Goal: Obtain resource: Download file/media

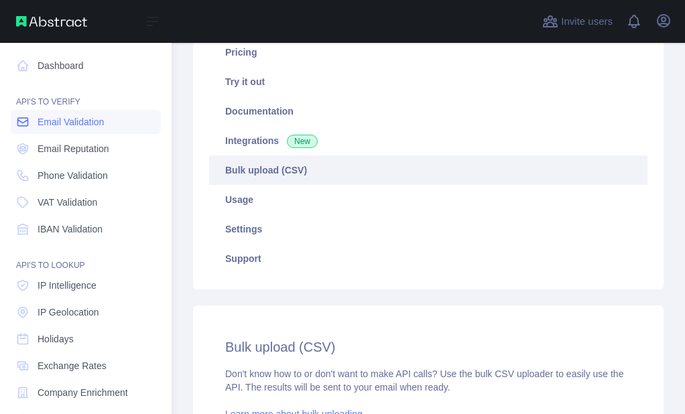
scroll to position [220, 0]
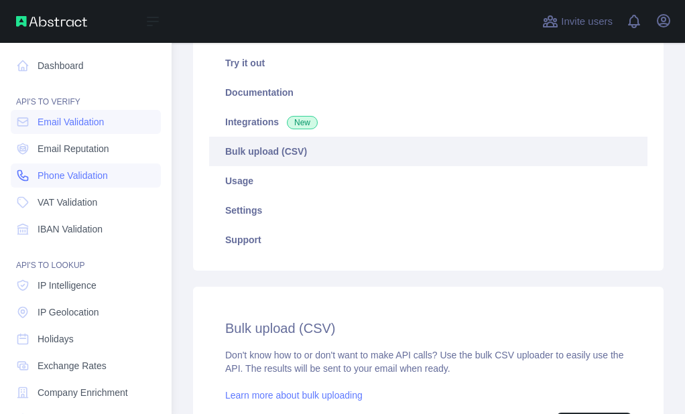
click at [25, 175] on icon at bounding box center [22, 175] width 13 height 13
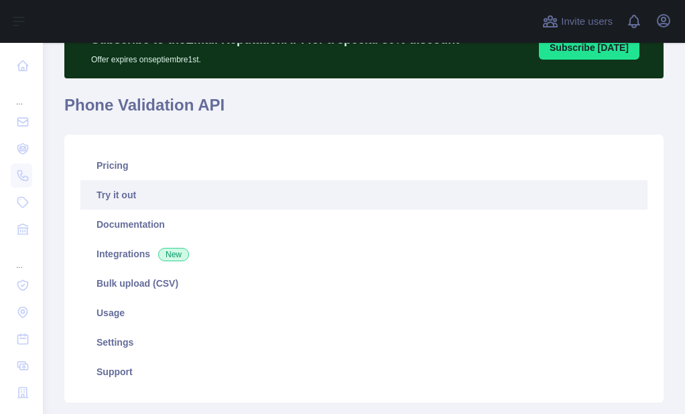
scroll to position [67, 0]
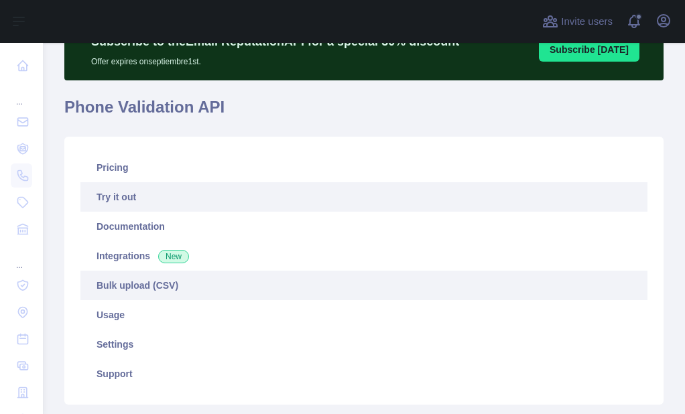
click at [121, 276] on link "Bulk upload (CSV)" at bounding box center [363, 286] width 567 height 30
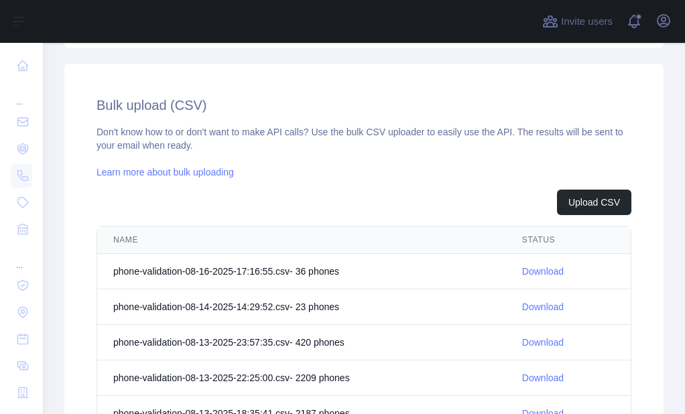
scroll to position [424, 0]
click at [618, 204] on button "Upload CSV" at bounding box center [594, 202] width 74 height 25
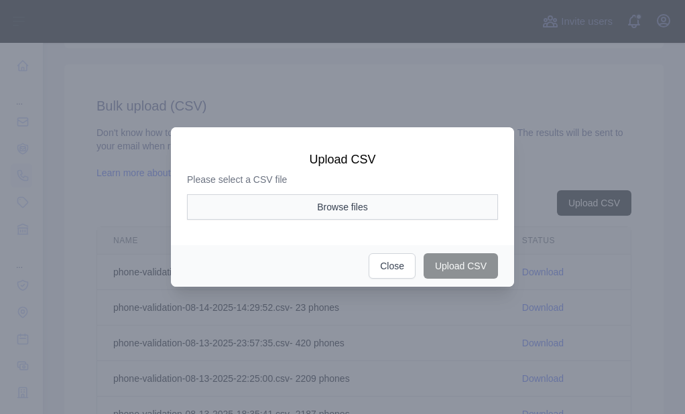
scroll to position [0, 0]
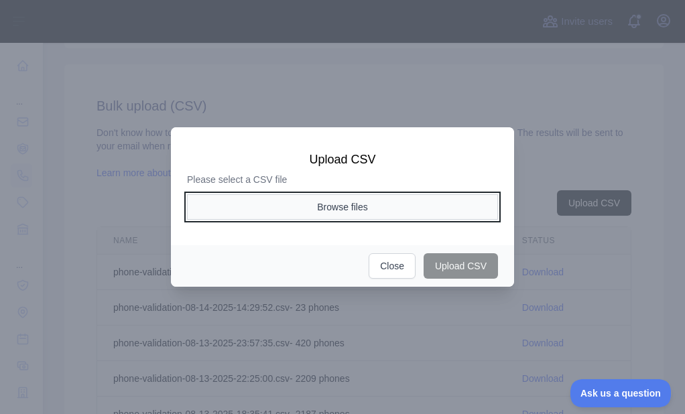
click at [343, 203] on button "Browse files" at bounding box center [342, 206] width 311 height 25
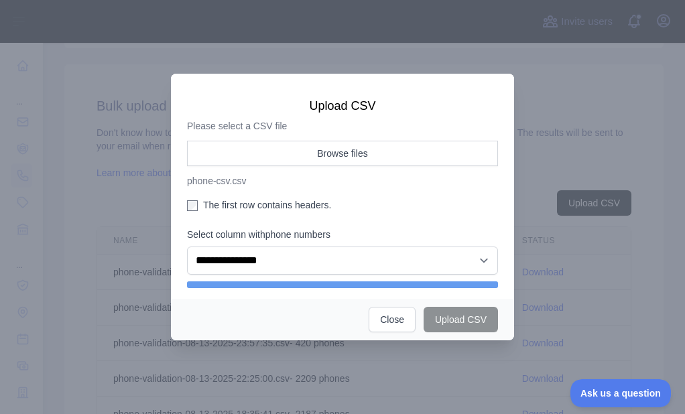
click at [203, 201] on label "The first row contains headers." at bounding box center [342, 204] width 311 height 13
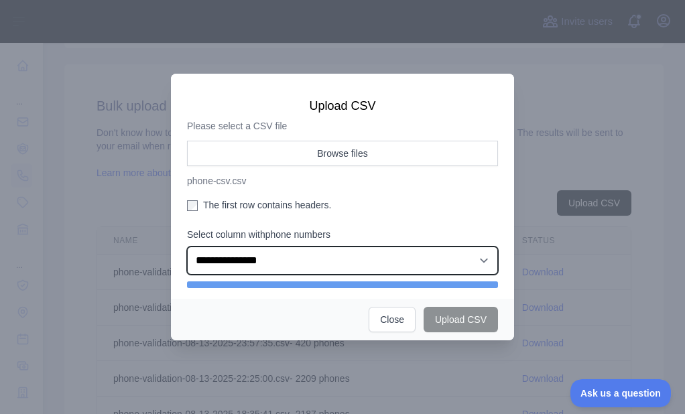
click at [266, 253] on select "**********" at bounding box center [342, 261] width 311 height 28
click at [187, 247] on select "**********" at bounding box center [342, 261] width 311 height 28
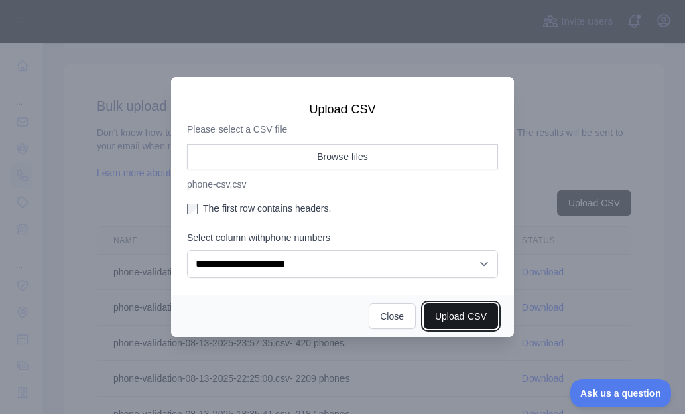
click at [480, 315] on button "Upload CSV" at bounding box center [461, 316] width 74 height 25
select select "**"
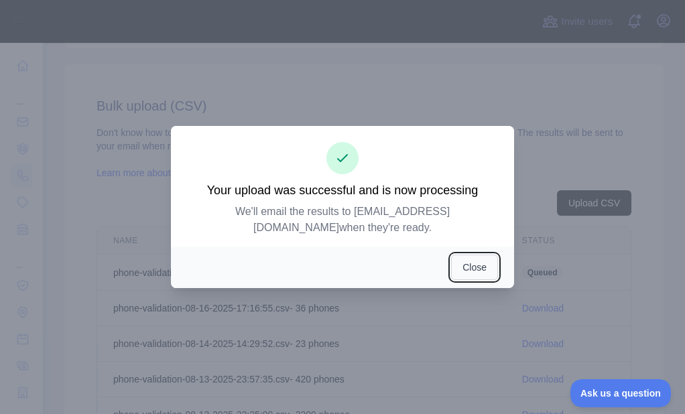
click at [473, 262] on button "Close" at bounding box center [474, 267] width 47 height 25
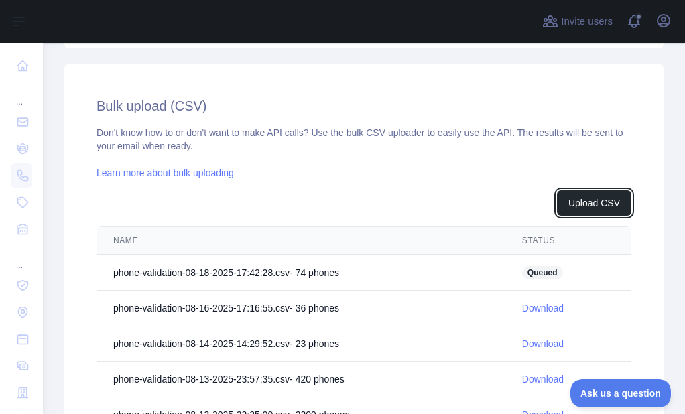
scroll to position [443, 0]
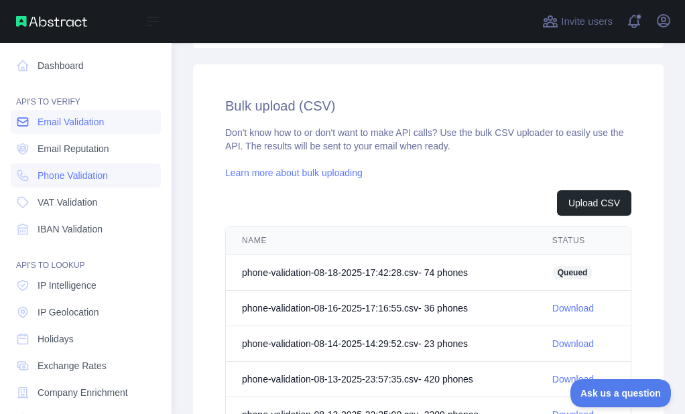
click at [49, 120] on span "Email Validation" at bounding box center [71, 121] width 66 height 13
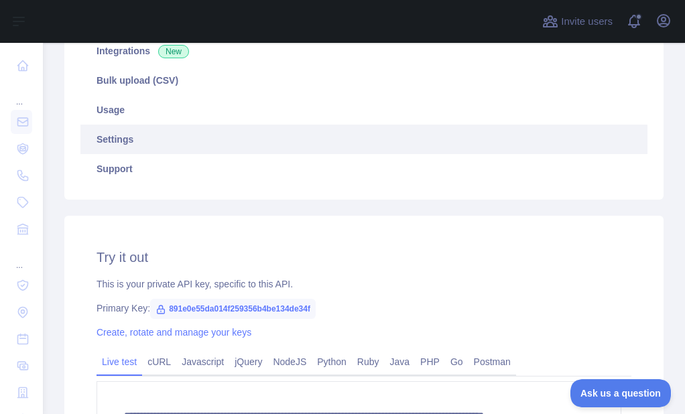
scroll to position [223, 0]
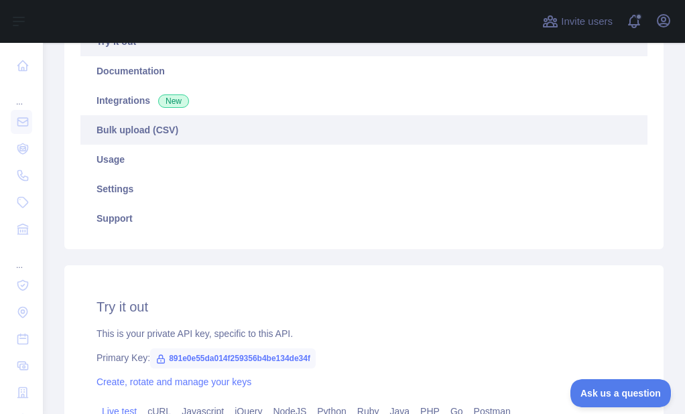
click at [177, 134] on link "Bulk upload (CSV)" at bounding box center [363, 130] width 567 height 30
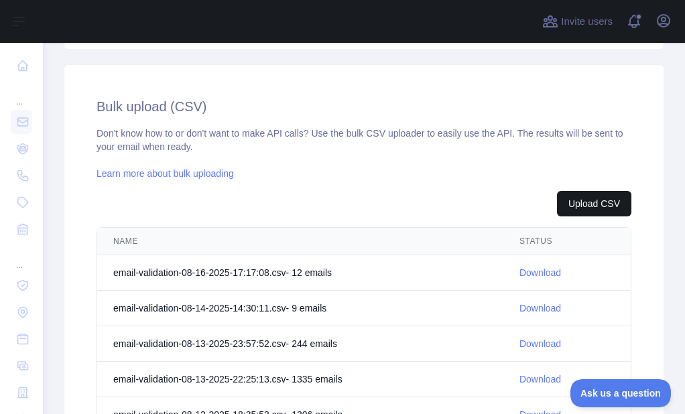
scroll to position [424, 0]
click at [598, 209] on button "Upload CSV" at bounding box center [594, 202] width 74 height 25
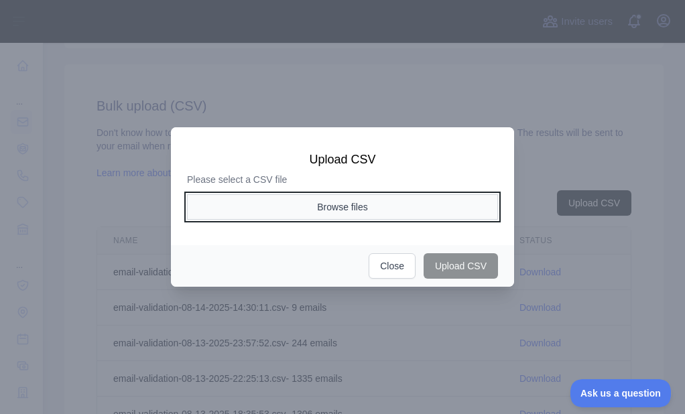
click at [349, 211] on button "Browse files" at bounding box center [342, 206] width 311 height 25
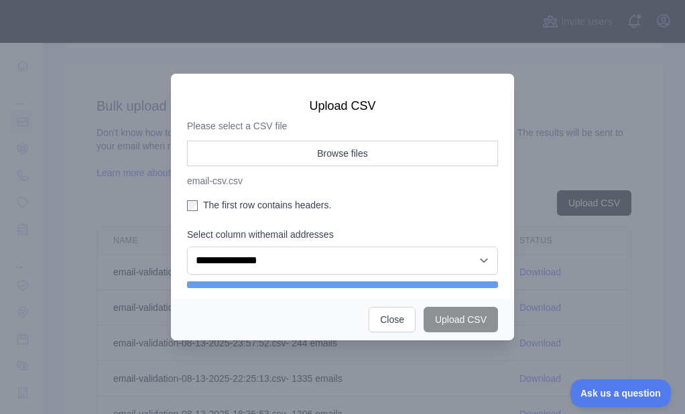
click at [213, 206] on label "The first row contains headers." at bounding box center [342, 204] width 311 height 13
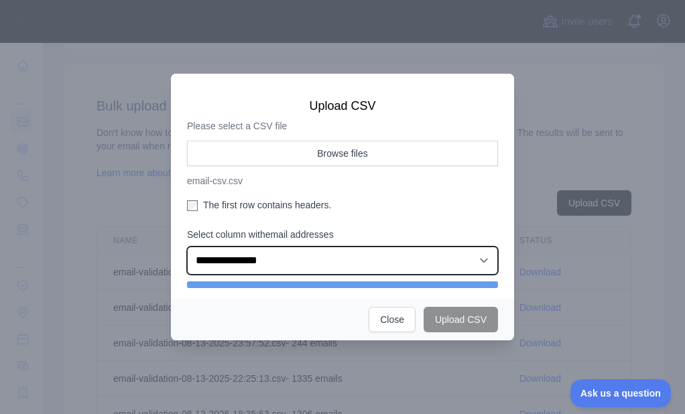
click at [242, 268] on select "**********" at bounding box center [342, 261] width 311 height 28
click at [187, 250] on select "**********" at bounding box center [342, 261] width 311 height 28
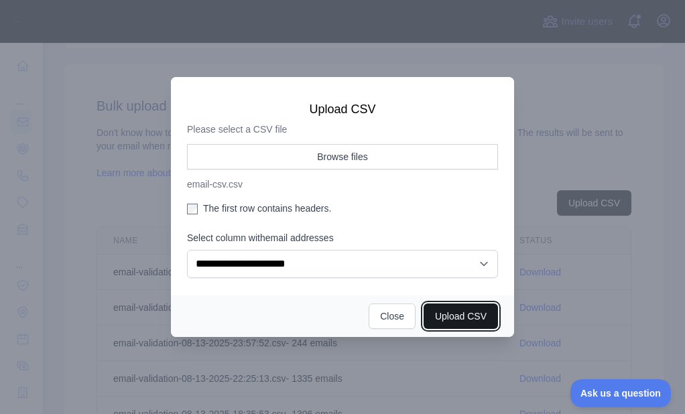
click at [467, 319] on button "Upload CSV" at bounding box center [461, 316] width 74 height 25
select select "**"
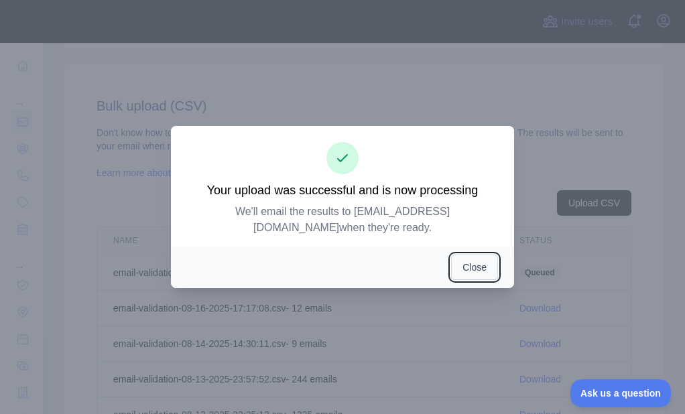
click at [475, 259] on button "Close" at bounding box center [474, 267] width 47 height 25
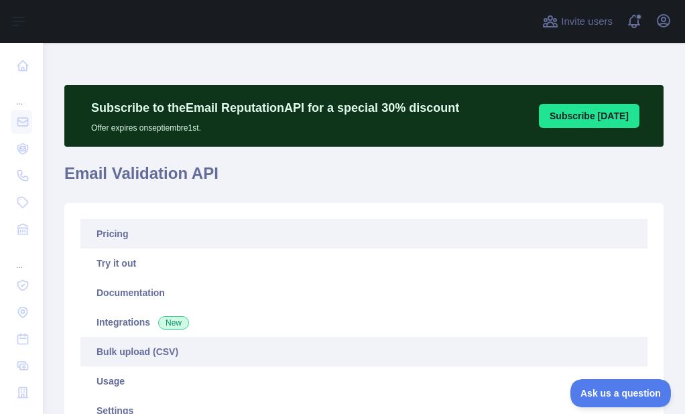
scroll to position [0, 0]
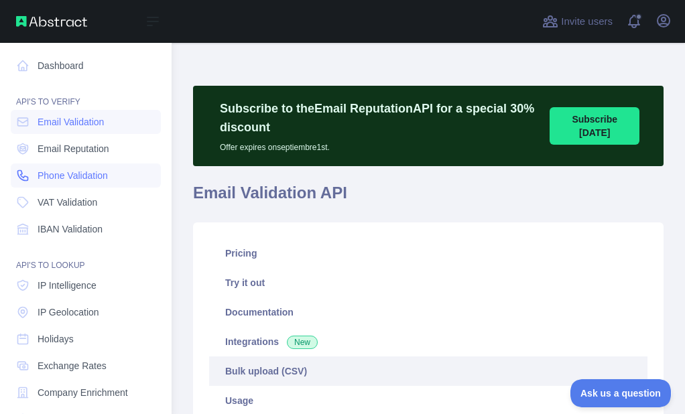
click at [27, 176] on icon at bounding box center [22, 175] width 13 height 13
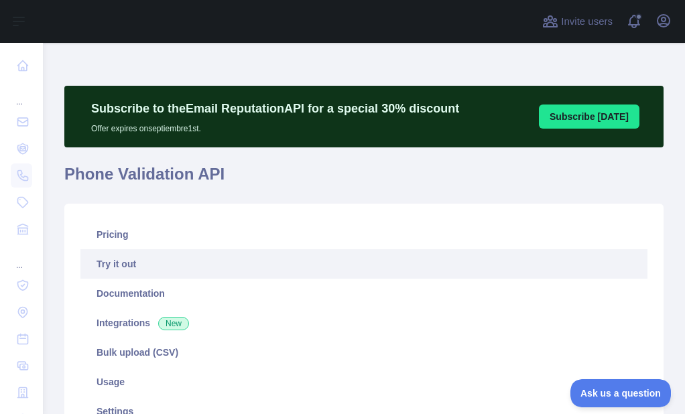
scroll to position [201, 0]
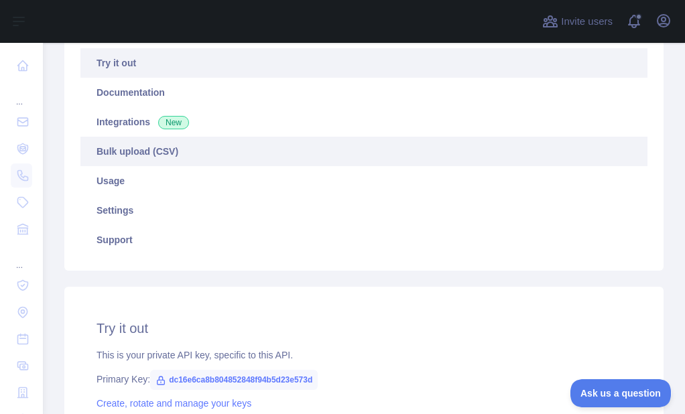
click at [128, 156] on link "Bulk upload (CSV)" at bounding box center [363, 152] width 567 height 30
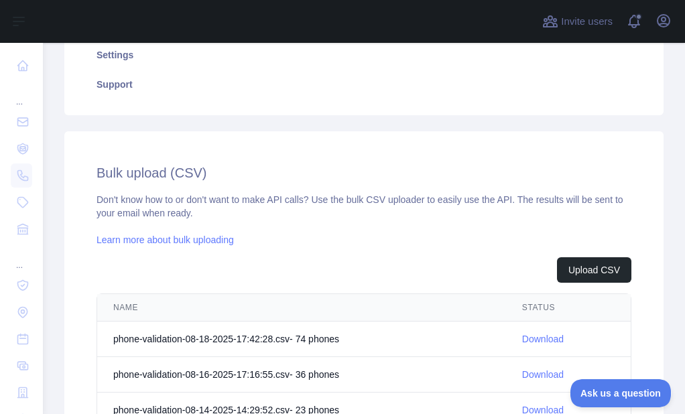
scroll to position [424, 0]
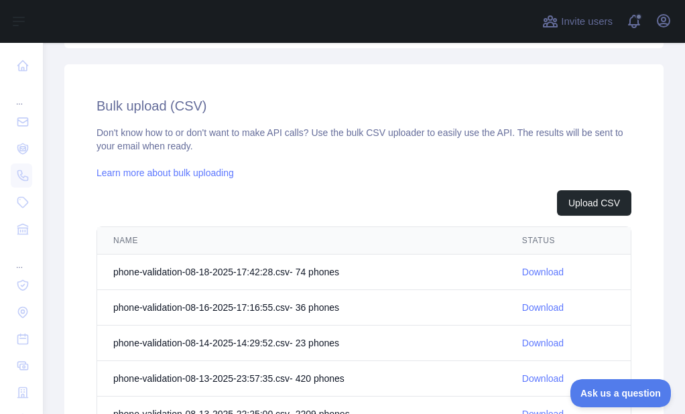
click at [522, 272] on link "Download" at bounding box center [543, 272] width 42 height 11
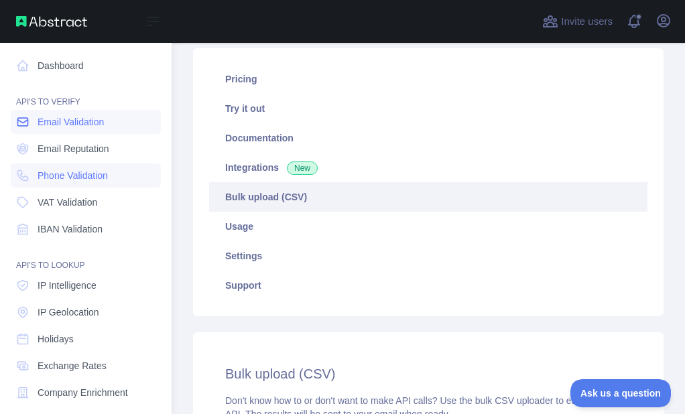
drag, startPoint x: 30, startPoint y: 125, endPoint x: 60, endPoint y: 129, distance: 31.1
click at [30, 125] on link "Email Validation" at bounding box center [86, 122] width 150 height 24
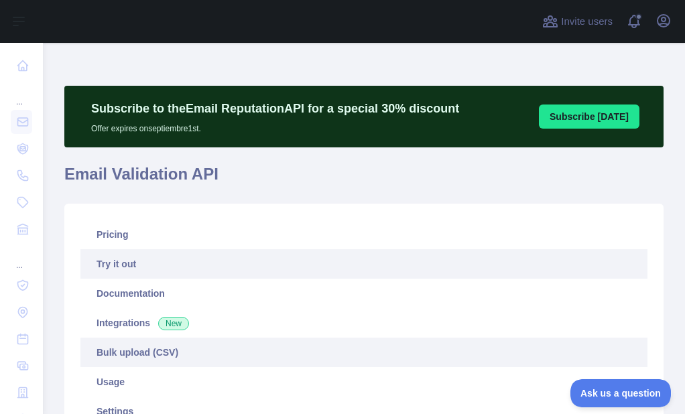
click at [133, 345] on link "Bulk upload (CSV)" at bounding box center [363, 353] width 567 height 30
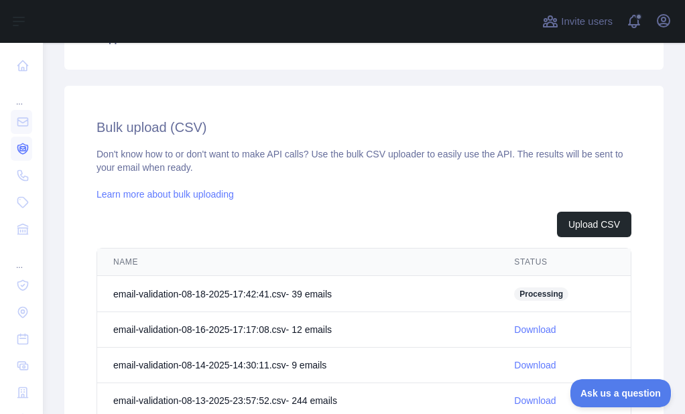
scroll to position [421, 0]
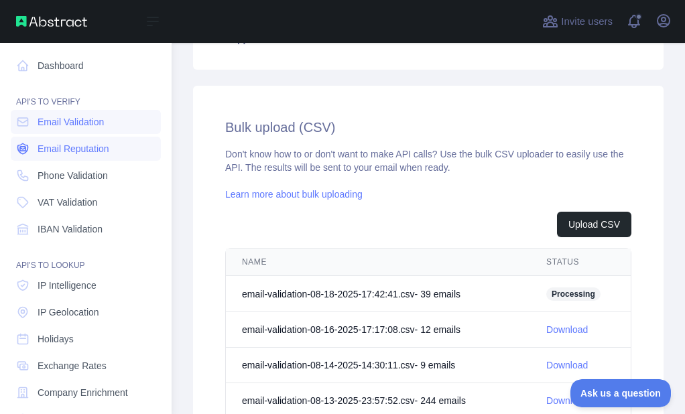
drag, startPoint x: 27, startPoint y: 169, endPoint x: 32, endPoint y: 150, distance: 19.4
click at [27, 170] on icon at bounding box center [22, 175] width 13 height 13
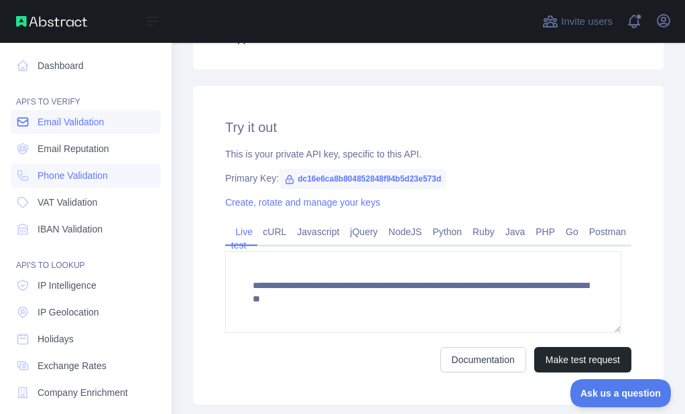
click at [37, 119] on link "Email Validation" at bounding box center [86, 122] width 150 height 24
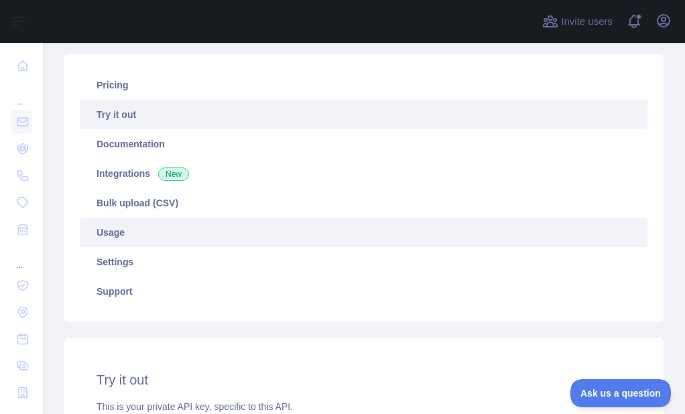
scroll to position [134, 0]
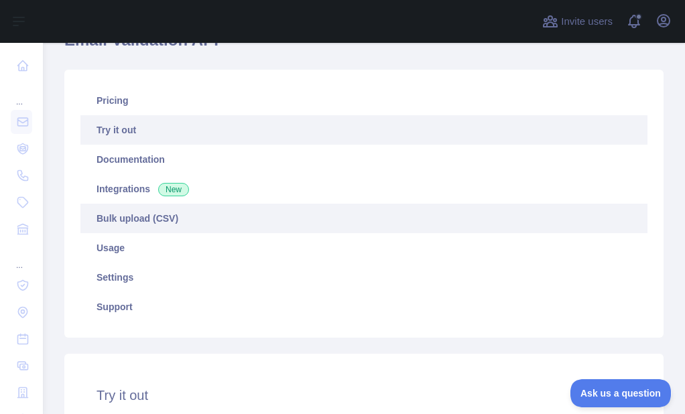
click at [87, 220] on link "Bulk upload (CSV)" at bounding box center [363, 219] width 567 height 30
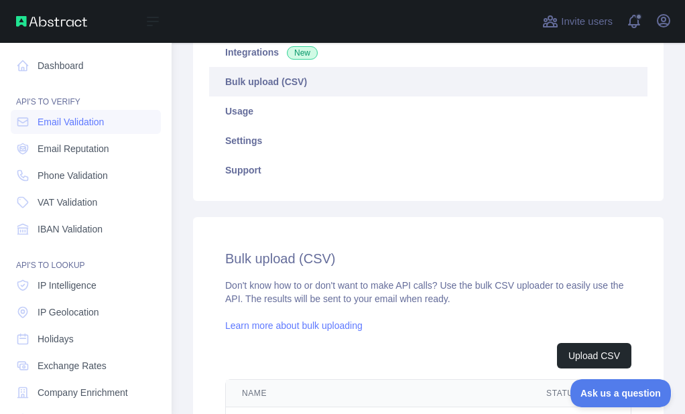
scroll to position [308, 0]
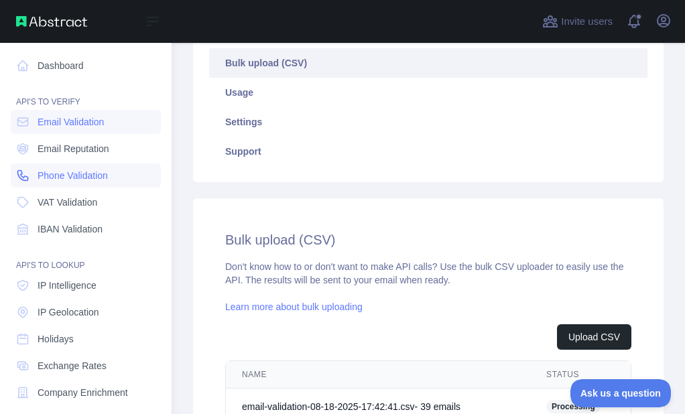
click at [25, 182] on link "Phone Validation" at bounding box center [86, 176] width 150 height 24
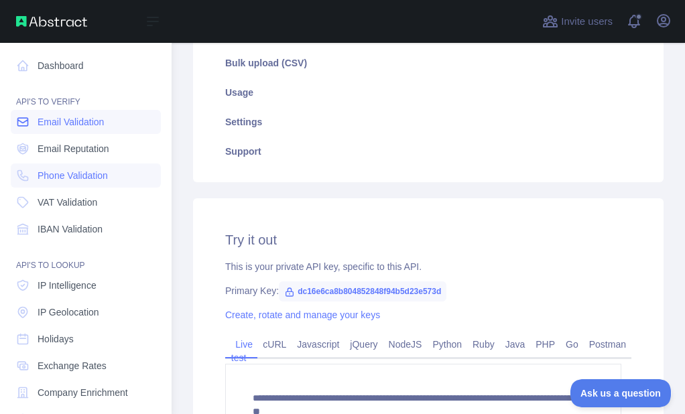
click at [34, 125] on link "Email Validation" at bounding box center [86, 122] width 150 height 24
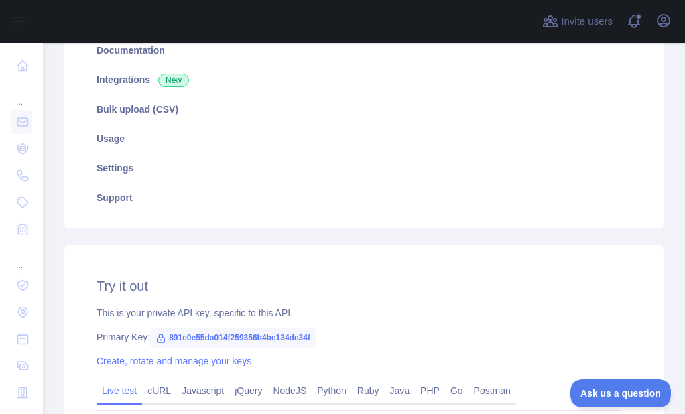
scroll to position [223, 0]
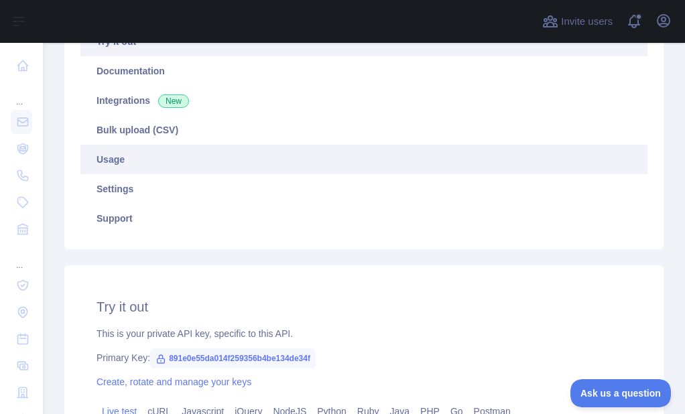
click at [145, 148] on link "Usage" at bounding box center [363, 160] width 567 height 30
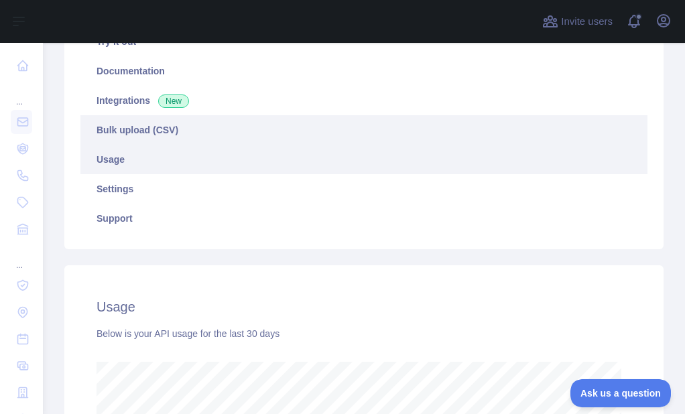
scroll to position [372, 632]
click at [150, 139] on link "Bulk upload (CSV)" at bounding box center [363, 130] width 567 height 30
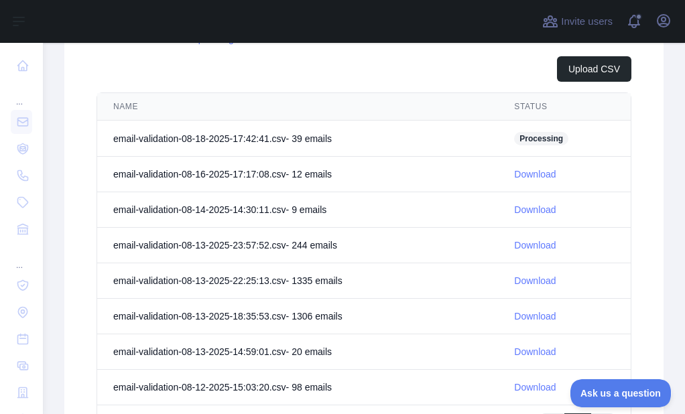
scroll to position [491, 0]
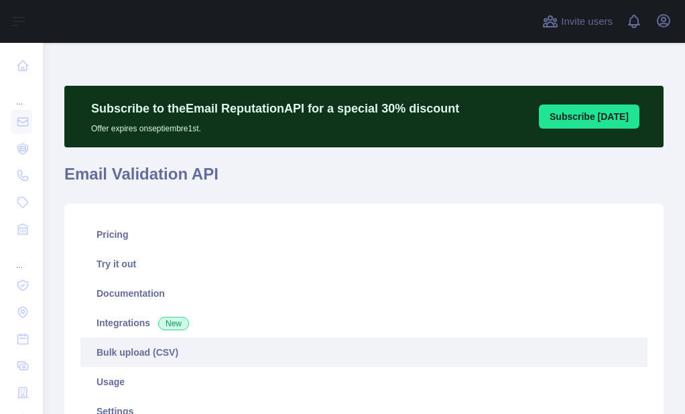
scroll to position [134, 0]
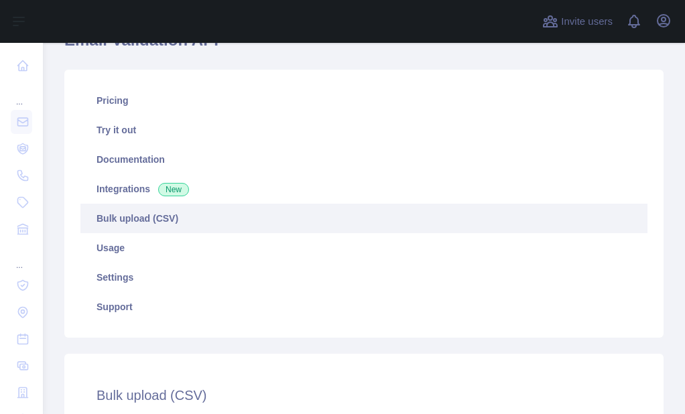
click at [141, 226] on link "Bulk upload (CSV)" at bounding box center [363, 219] width 567 height 30
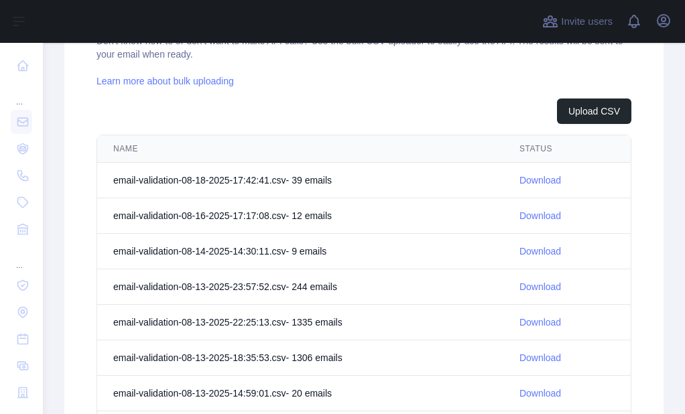
scroll to position [536, 0]
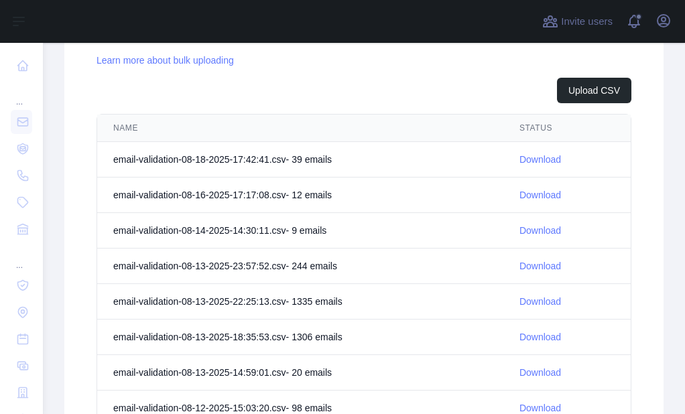
click at [537, 164] on link "Download" at bounding box center [541, 159] width 42 height 11
